Goal: Information Seeking & Learning: Learn about a topic

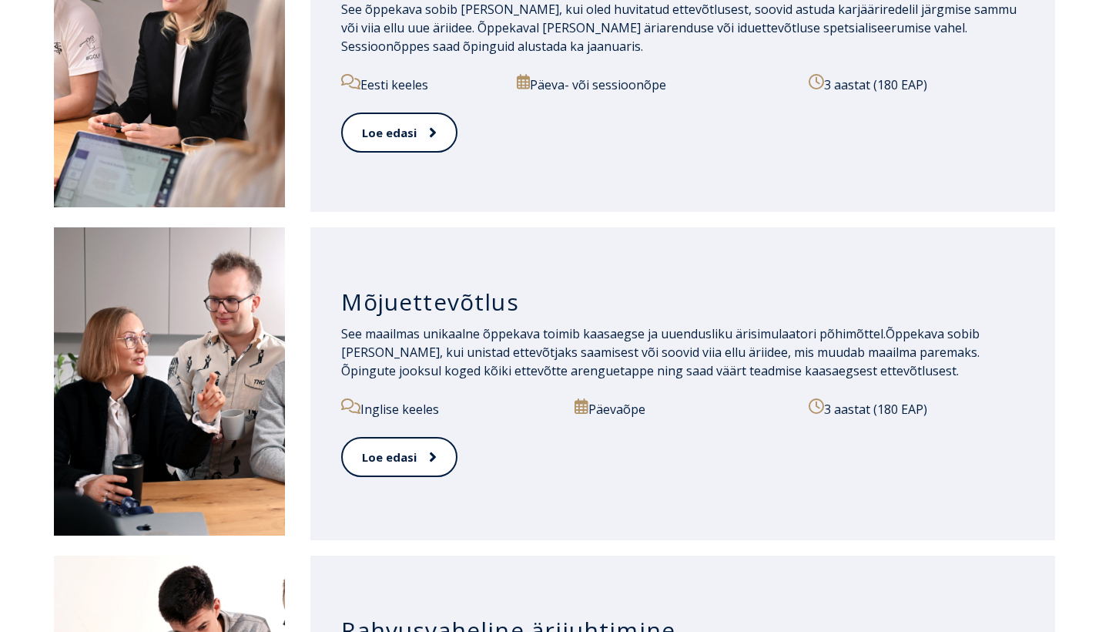
scroll to position [920, 0]
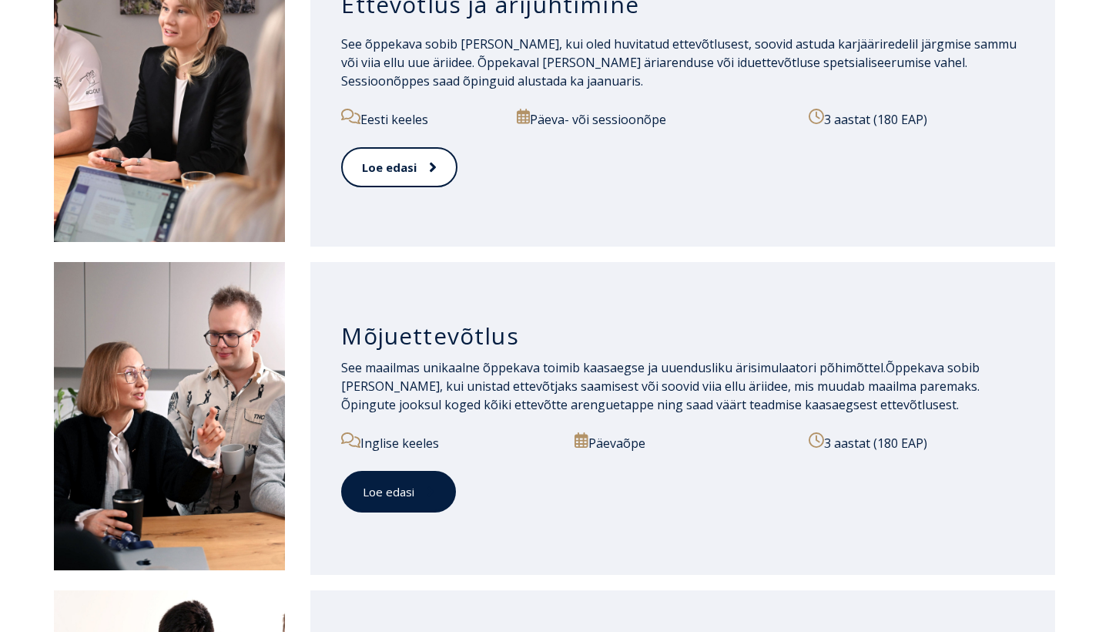
click at [377, 484] on link "Loe edasi" at bounding box center [398, 492] width 115 height 42
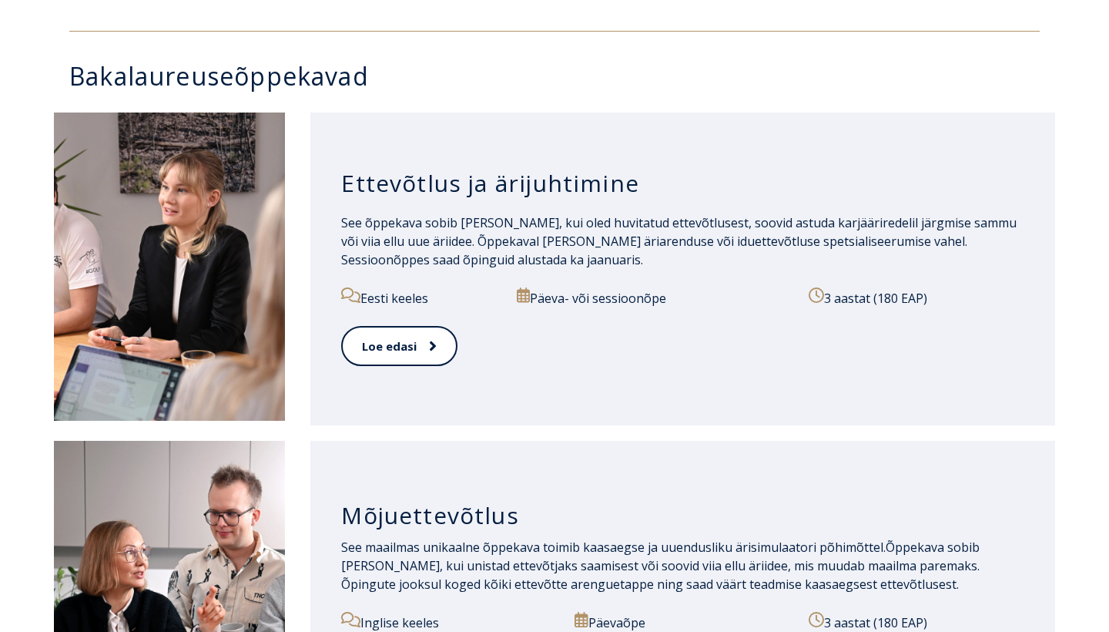
scroll to position [517, 0]
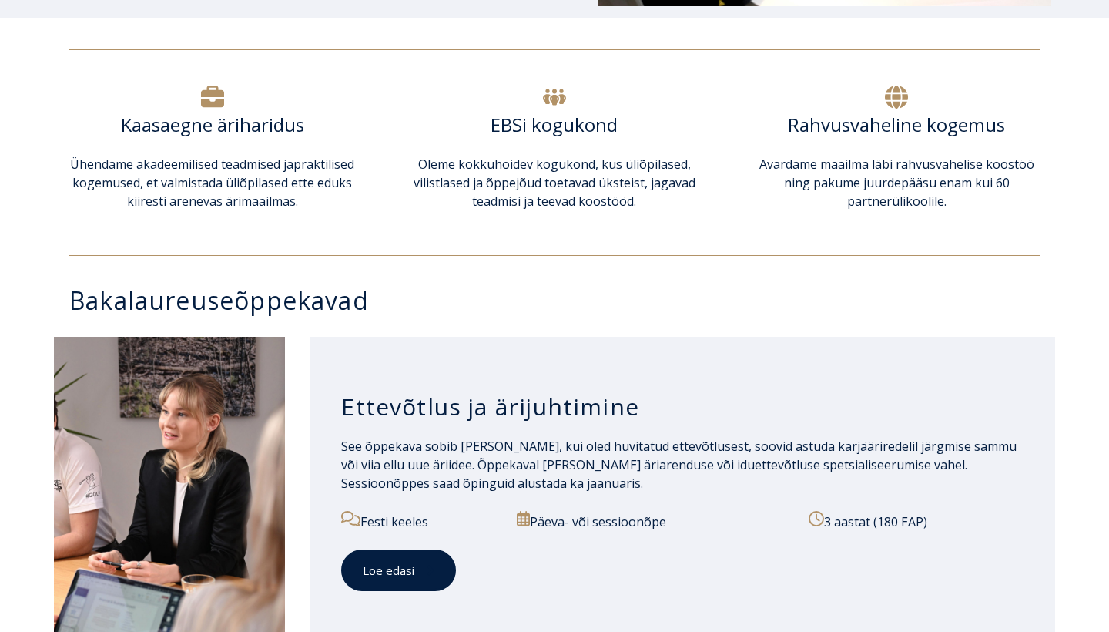
click at [429, 568] on icon at bounding box center [431, 570] width 6 height 10
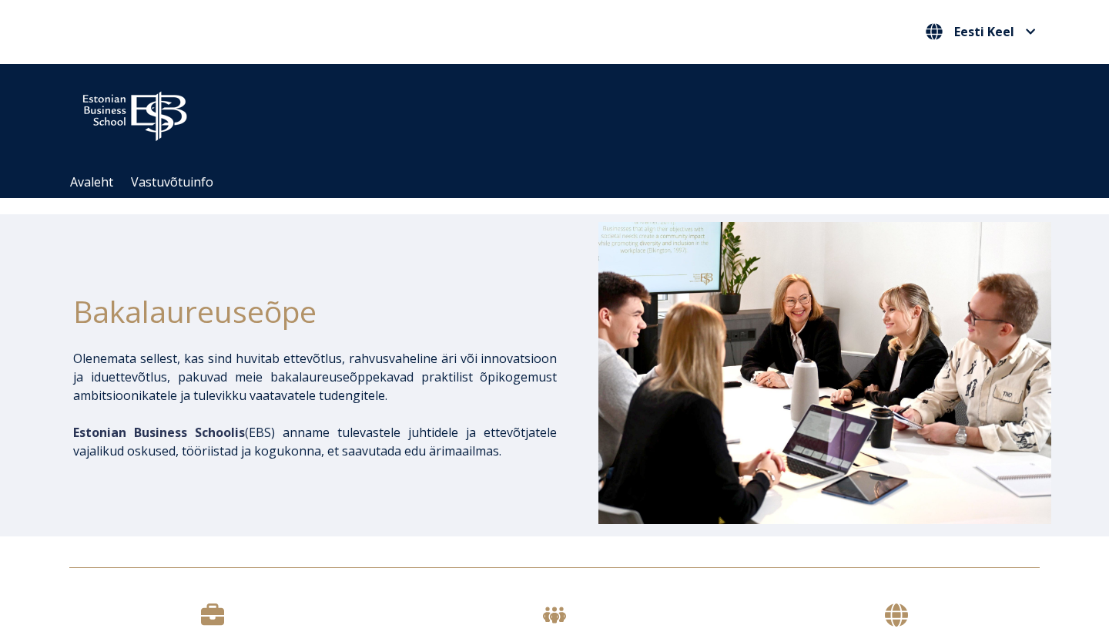
click at [137, 99] on img at bounding box center [134, 112] width 131 height 66
